Goal: Task Accomplishment & Management: Manage account settings

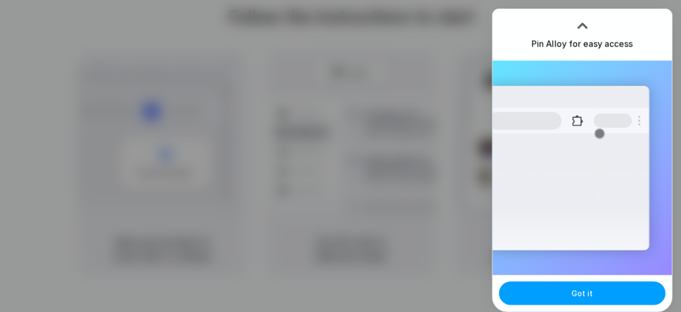
click at [588, 293] on span "Got it" at bounding box center [582, 292] width 21 height 11
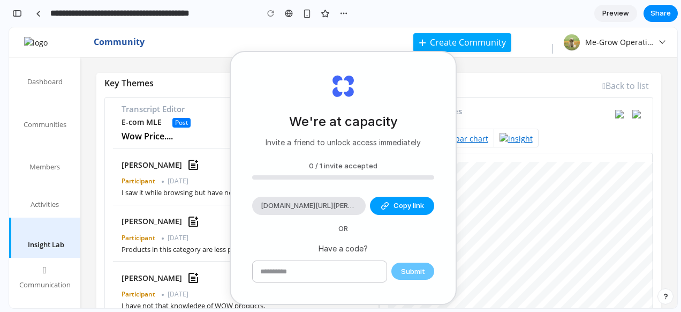
click at [400, 208] on span "Copy link" at bounding box center [408, 205] width 31 height 11
click at [469, 156] on div at bounding box center [516, 247] width 274 height 189
click at [312, 203] on span "[DOMAIN_NAME][URL][PERSON_NAME]" at bounding box center [309, 205] width 96 height 11
click at [432, 183] on div "We're at capacity Invite a friend to unlock access immediately 0 / 1 invite acc…" at bounding box center [343, 178] width 225 height 252
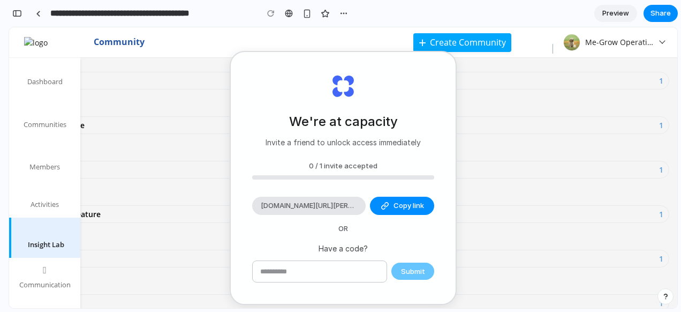
scroll to position [1124, 0]
click at [45, 202] on span "Activities" at bounding box center [45, 204] width 28 height 11
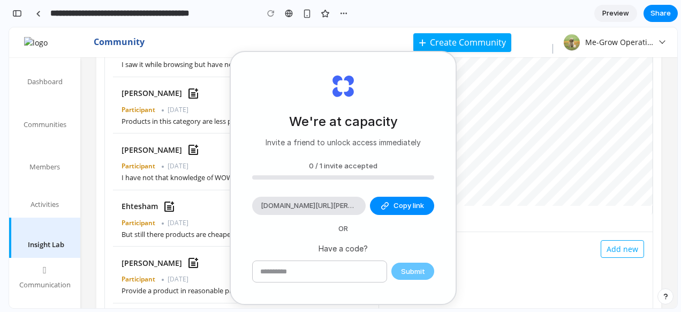
scroll to position [0, 0]
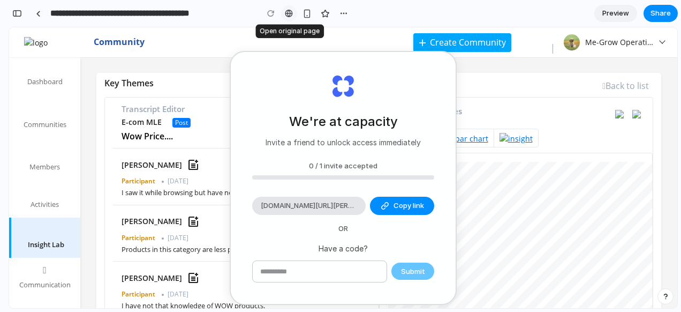
click at [289, 17] on div at bounding box center [289, 13] width 8 height 9
click at [615, 14] on span "Preview" at bounding box center [615, 13] width 27 height 11
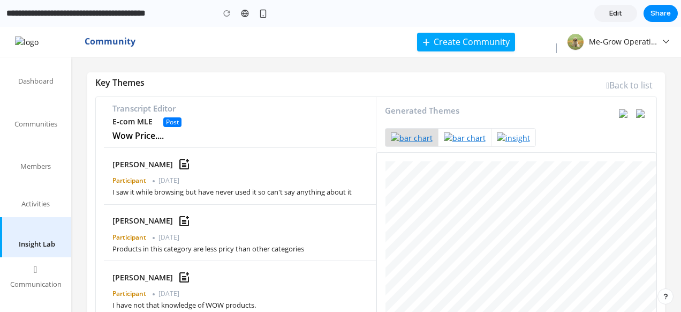
click at [617, 13] on span "Edit" at bounding box center [615, 13] width 13 height 11
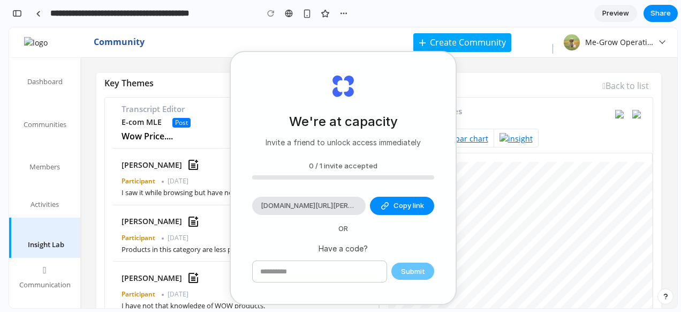
click at [616, 13] on span "Preview" at bounding box center [615, 13] width 27 height 11
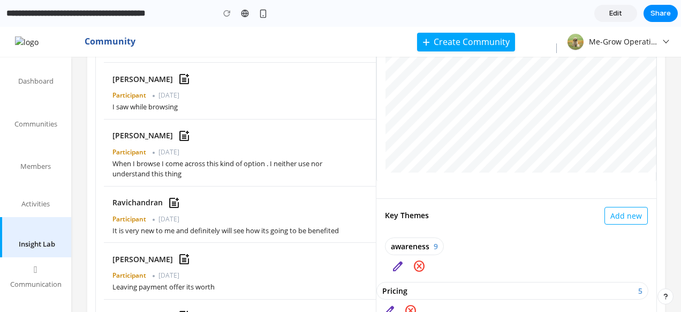
scroll to position [642, 0]
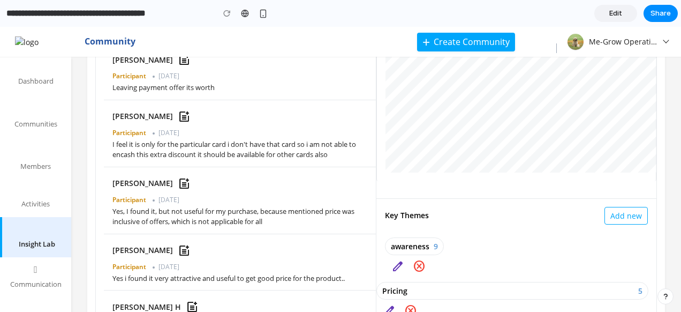
click at [275, 155] on span "I feel it is only for the particular card i don't have that card so i am not ab…" at bounding box center [235, 149] width 247 height 21
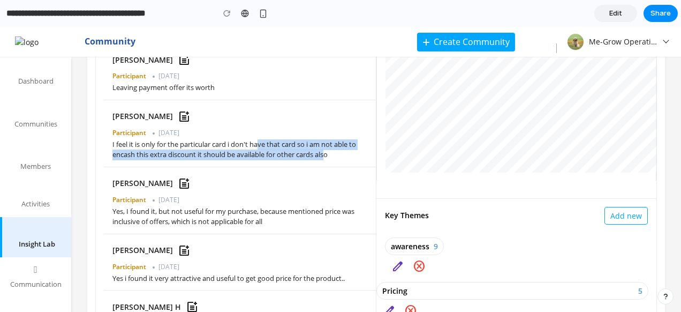
drag, startPoint x: 335, startPoint y: 163, endPoint x: 240, endPoint y: 154, distance: 95.7
click at [247, 154] on span "I feel it is only for the particular card i don't have that card so i am not ab…" at bounding box center [235, 149] width 247 height 21
click at [215, 158] on span "I feel it is only for the particular card i don't have that card so i am not ab…" at bounding box center [235, 149] width 247 height 21
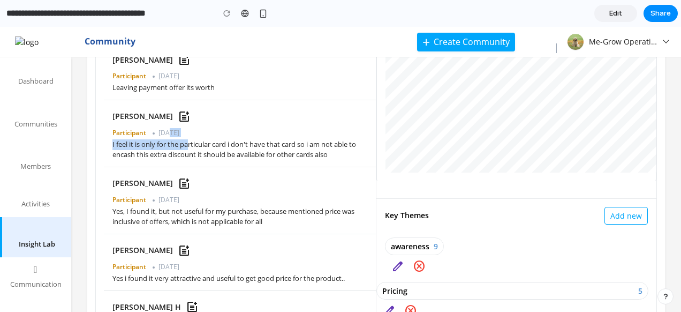
drag, startPoint x: 168, startPoint y: 141, endPoint x: 226, endPoint y: 164, distance: 62.0
click at [201, 152] on div "[PERSON_NAME] post_add Participant [DATE] I feel it is only for the particular …" at bounding box center [235, 134] width 247 height 54
click at [231, 160] on span "I feel it is only for the particular card i don't have that card so i am not ab…" at bounding box center [235, 149] width 247 height 21
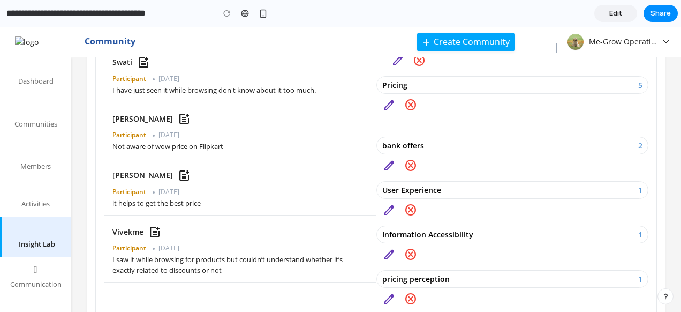
scroll to position [428, 0]
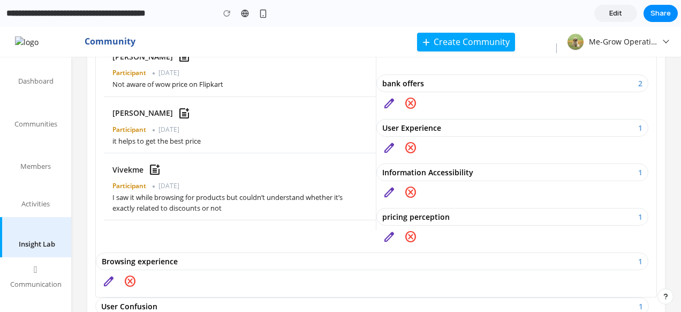
click at [431, 172] on div "Information Accessibility" at bounding box center [427, 171] width 91 height 11
click at [429, 215] on div "pricing perception" at bounding box center [415, 216] width 67 height 11
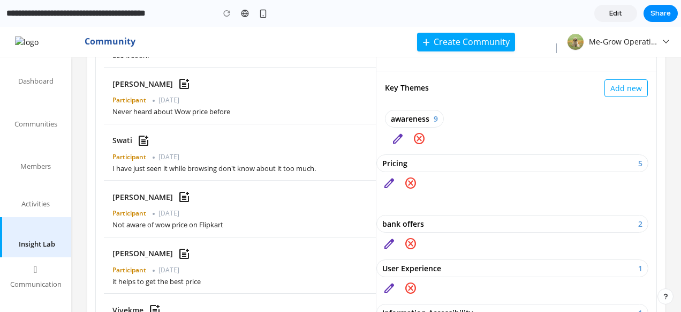
scroll to position [0, 0]
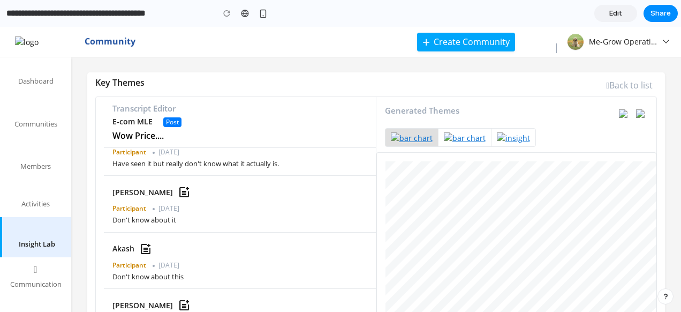
click at [621, 11] on span "Edit" at bounding box center [615, 13] width 13 height 11
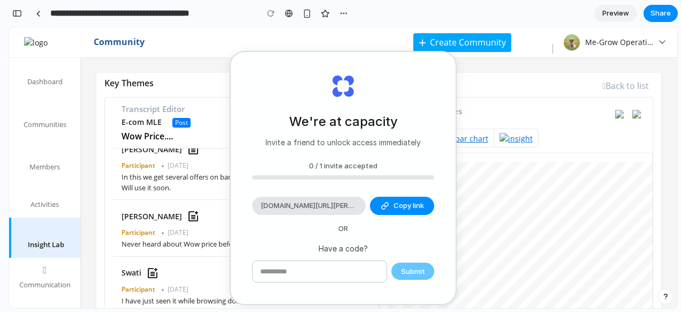
scroll to position [1252, 0]
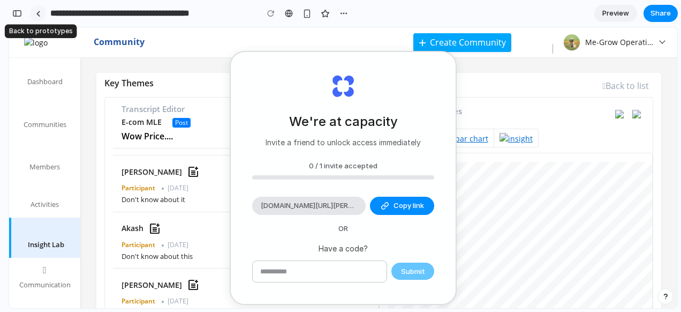
click at [41, 14] on link at bounding box center [38, 13] width 16 height 16
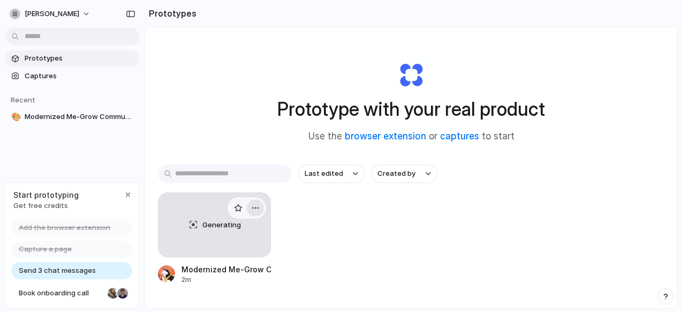
click at [251, 208] on div "button" at bounding box center [255, 207] width 9 height 9
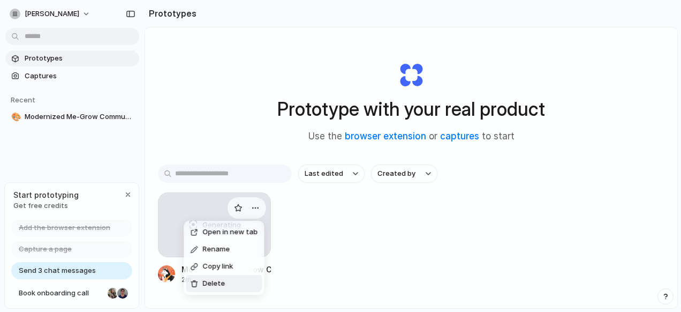
click at [216, 282] on span "Delete" at bounding box center [213, 283] width 22 height 11
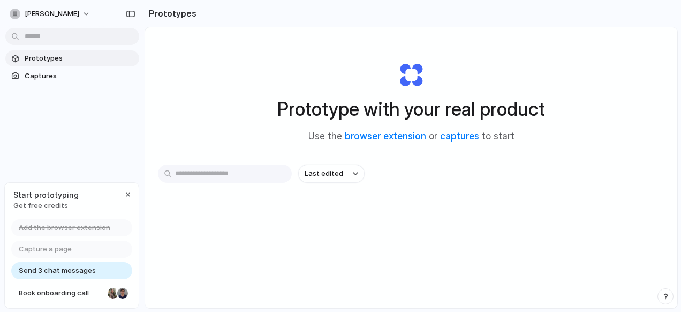
click at [56, 276] on div "Send 3 chat messages" at bounding box center [71, 270] width 121 height 17
click at [90, 271] on span "Send 3 chat messages" at bounding box center [57, 270] width 77 height 11
click at [33, 75] on span "Captures" at bounding box center [80, 76] width 110 height 11
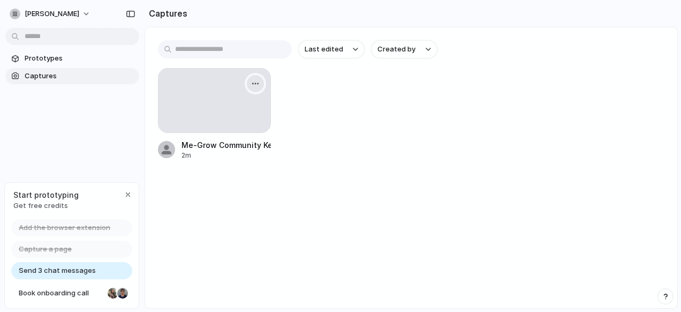
click at [259, 82] on div "button" at bounding box center [255, 83] width 9 height 9
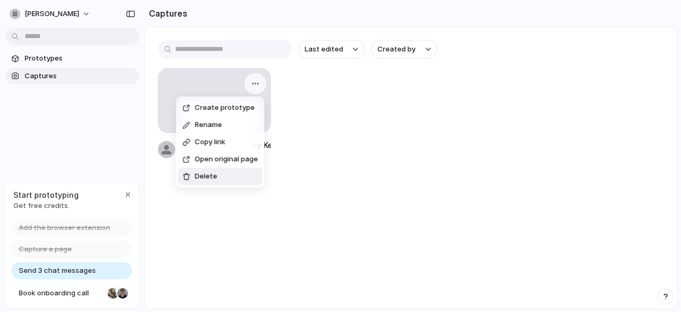
click at [218, 174] on li "Delete" at bounding box center [220, 176] width 84 height 17
